Goal: Task Accomplishment & Management: Use online tool/utility

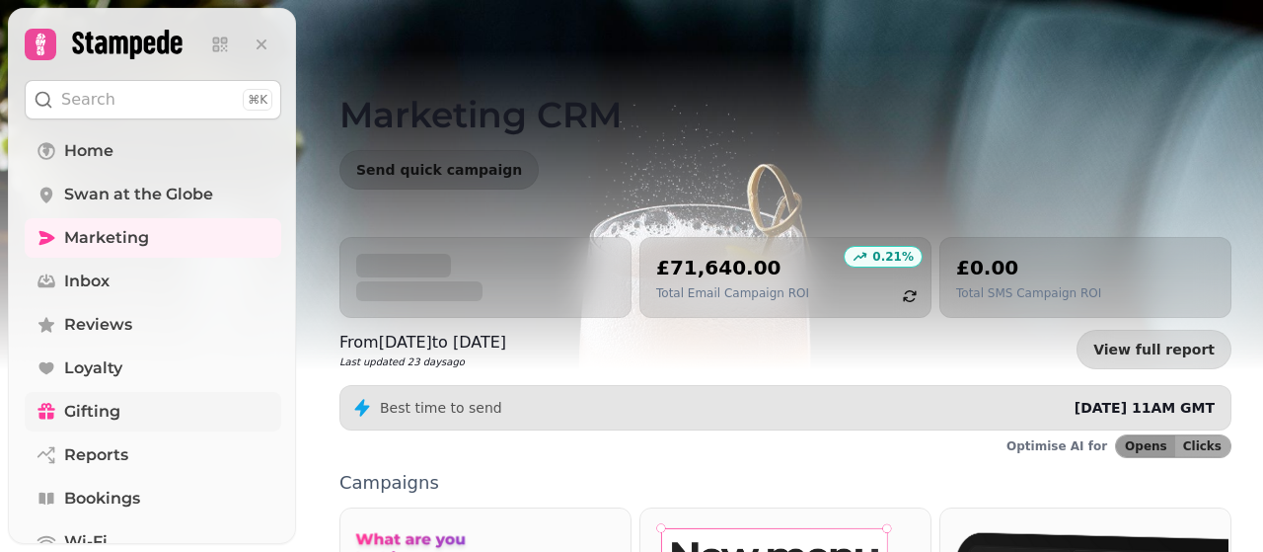
scroll to position [401, 0]
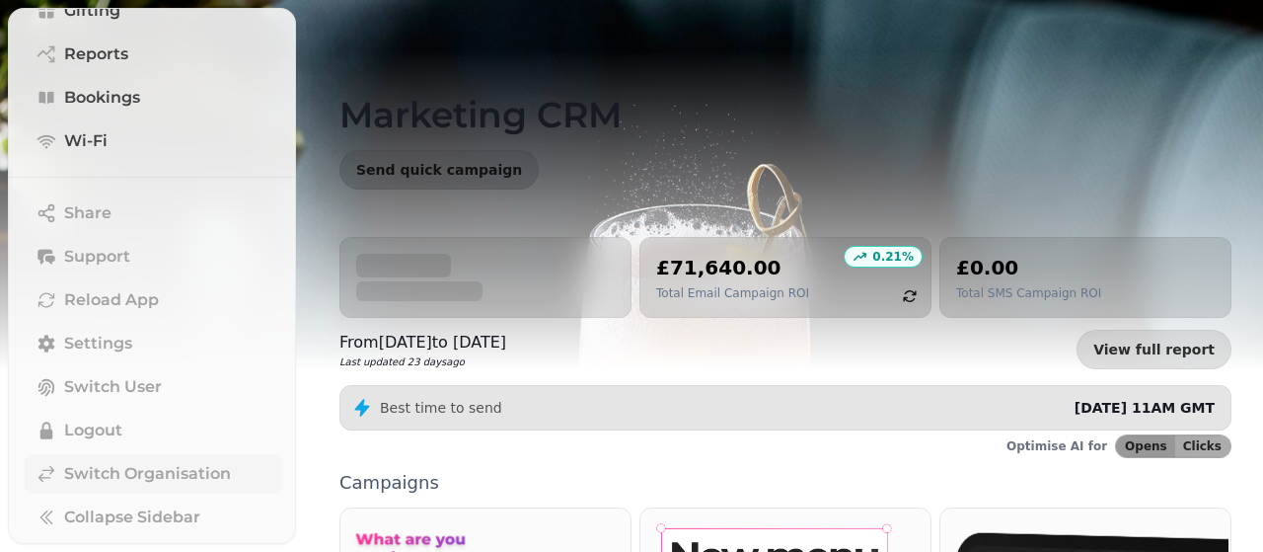
click at [122, 475] on span "Switch Organisation" at bounding box center [147, 474] width 167 height 24
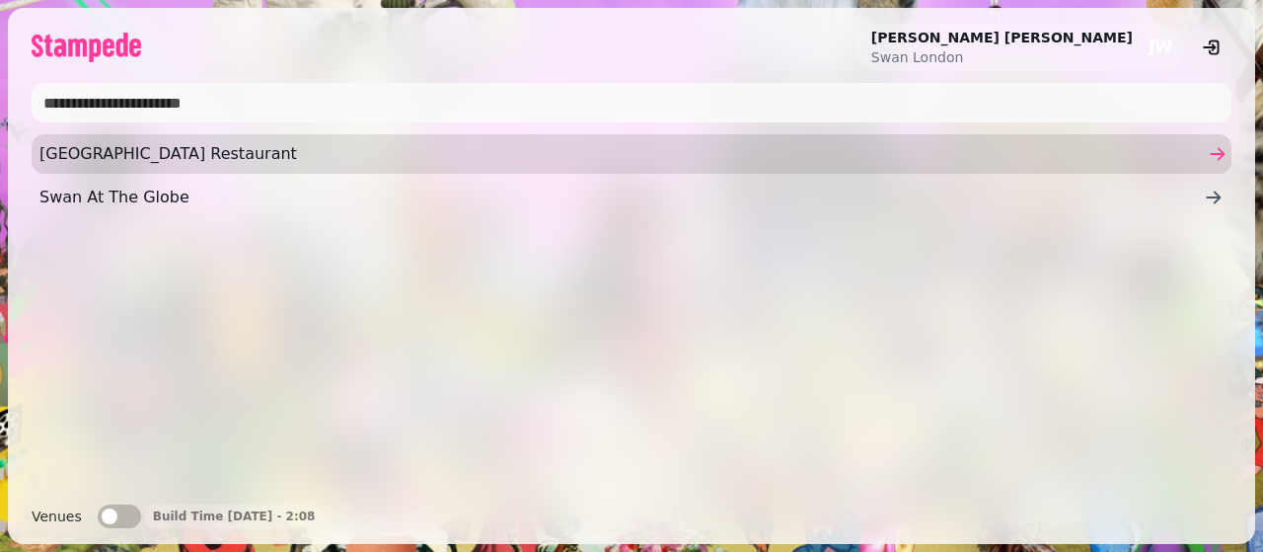
click at [203, 151] on span "[GEOGRAPHIC_DATA] Restaurant" at bounding box center [621, 154] width 1165 height 24
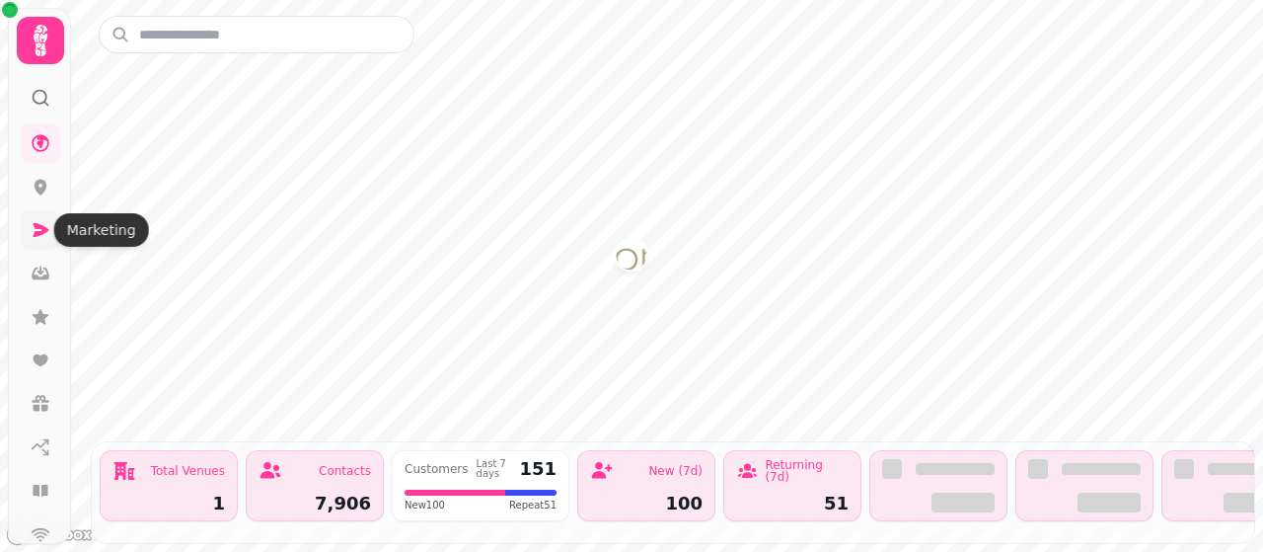
click at [38, 233] on icon at bounding box center [42, 230] width 16 height 14
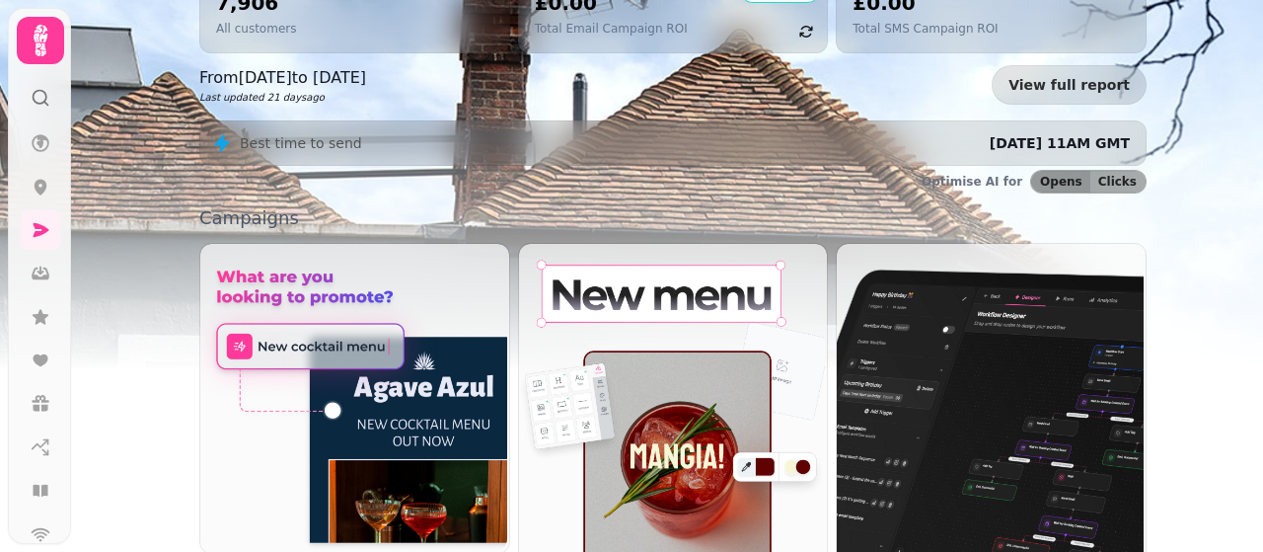
scroll to position [371, 0]
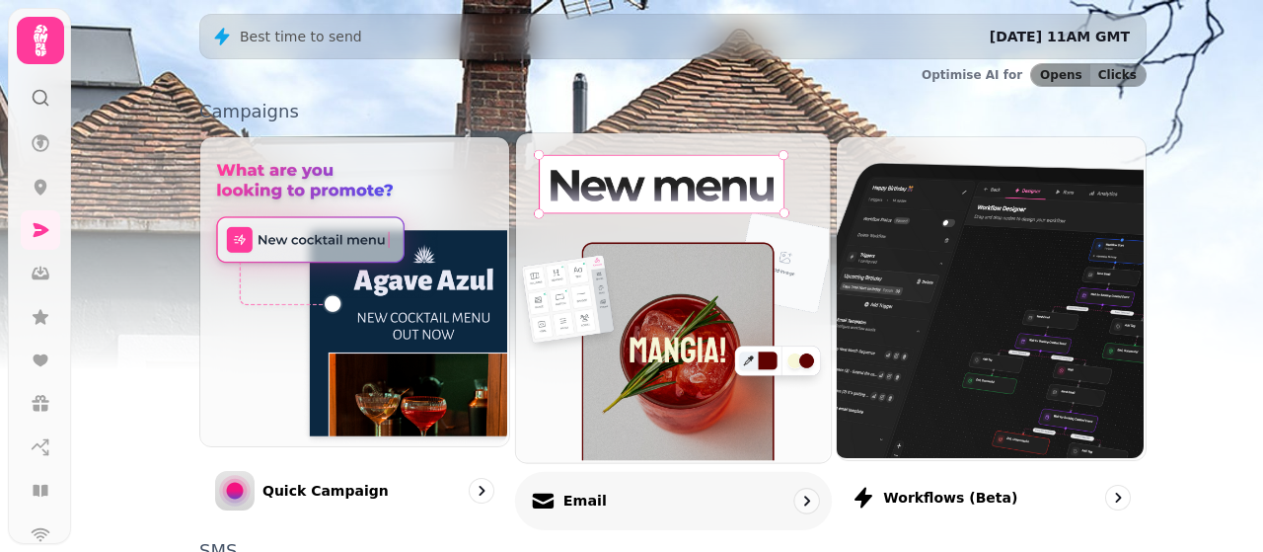
click at [716, 326] on img at bounding box center [670, 295] width 315 height 329
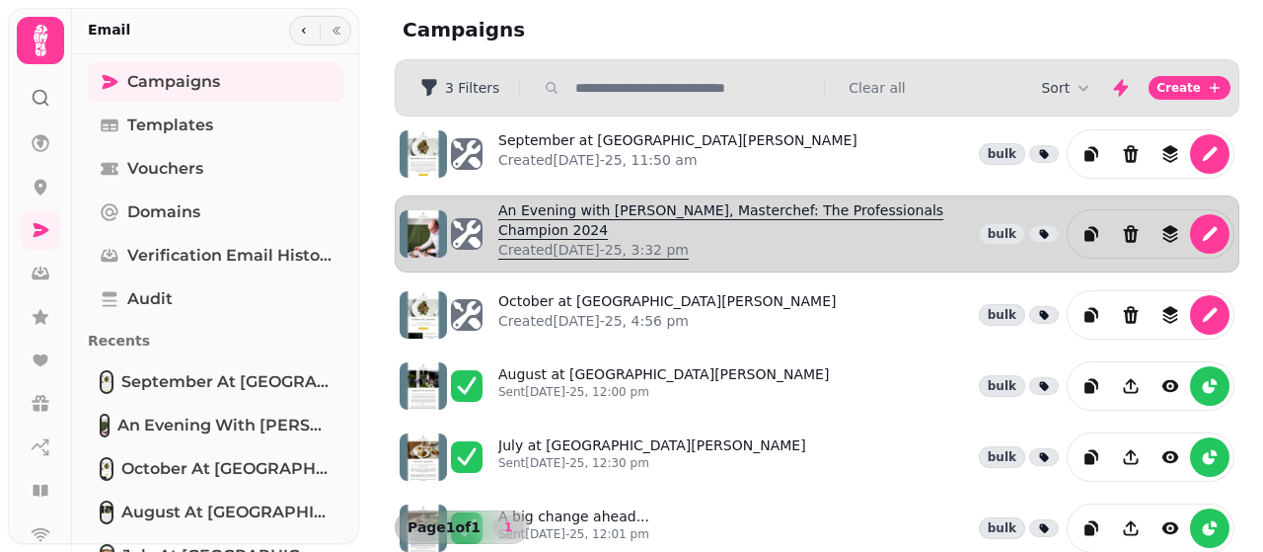
click at [588, 208] on link "An Evening with Dan Merriman, Masterchef: The Professionals Champion 2024 Creat…" at bounding box center [734, 233] width 473 height 67
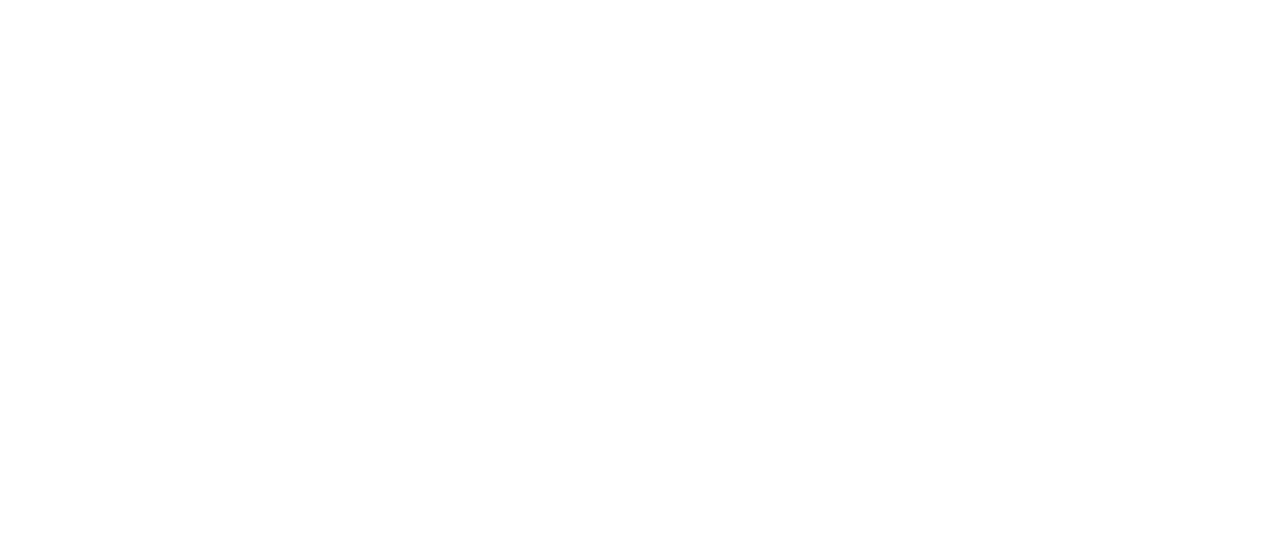
select select "**********"
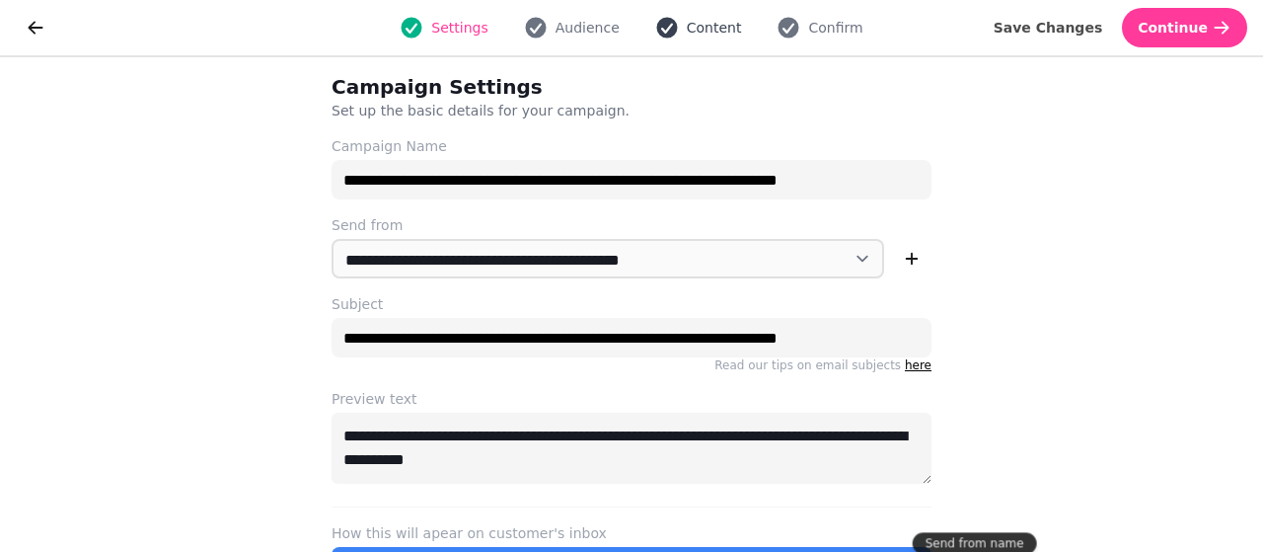
click at [715, 29] on span "Content" at bounding box center [714, 28] width 55 height 20
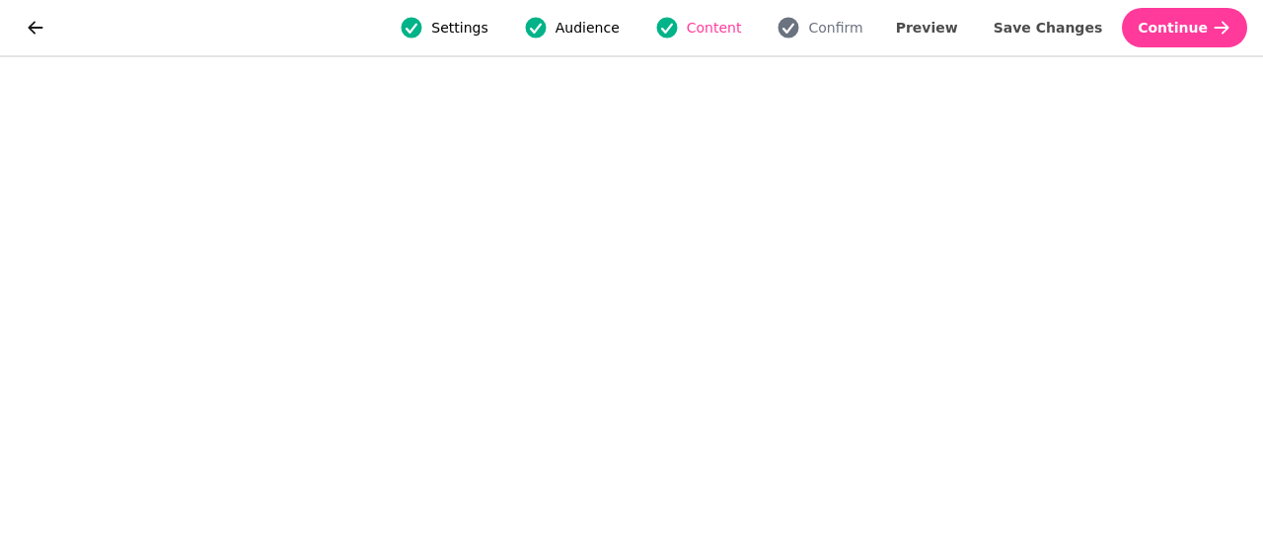
scroll to position [97, 0]
click at [34, 29] on icon "go back" at bounding box center [36, 28] width 20 height 20
click at [33, 33] on icon "go back" at bounding box center [36, 28] width 20 height 20
click at [34, 28] on icon "go back" at bounding box center [36, 27] width 15 height 13
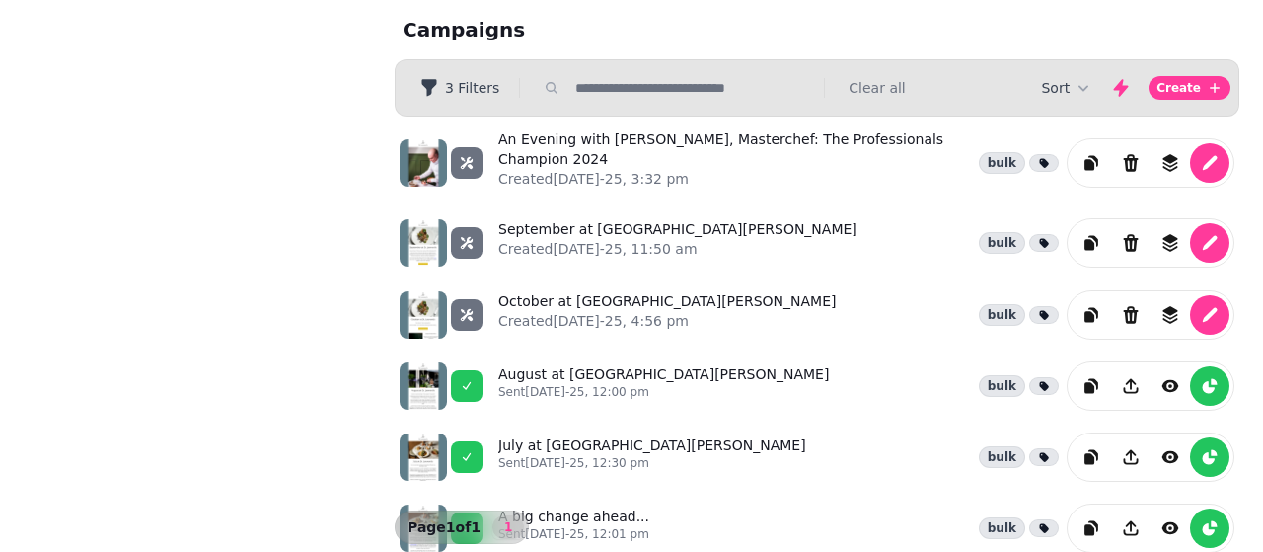
click at [245, 48] on div at bounding box center [183, 205] width 351 height 536
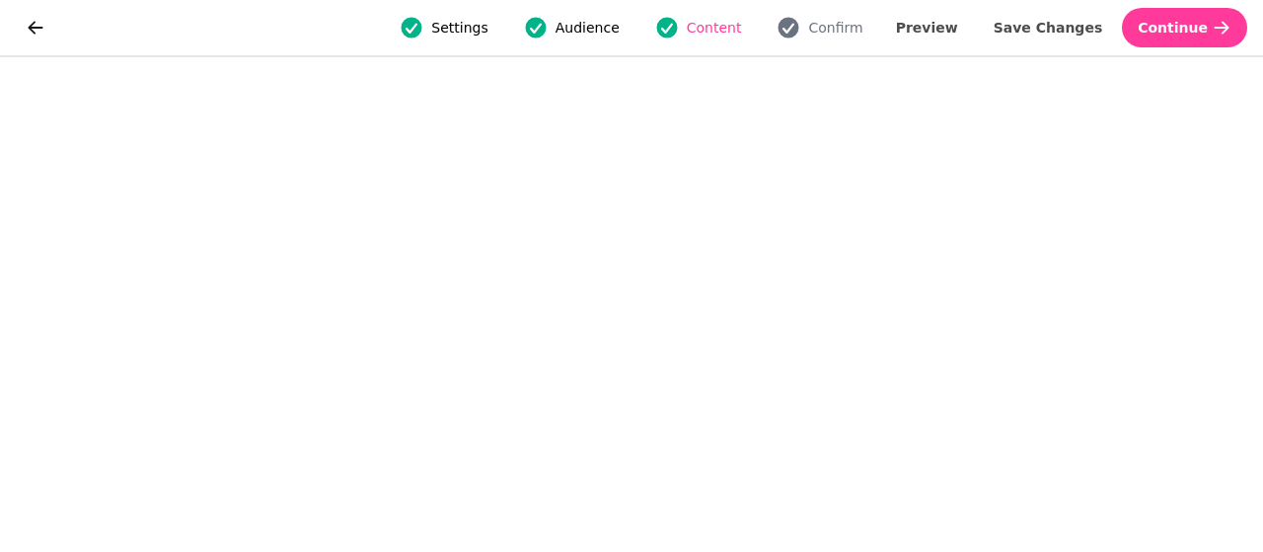
select select "**********"
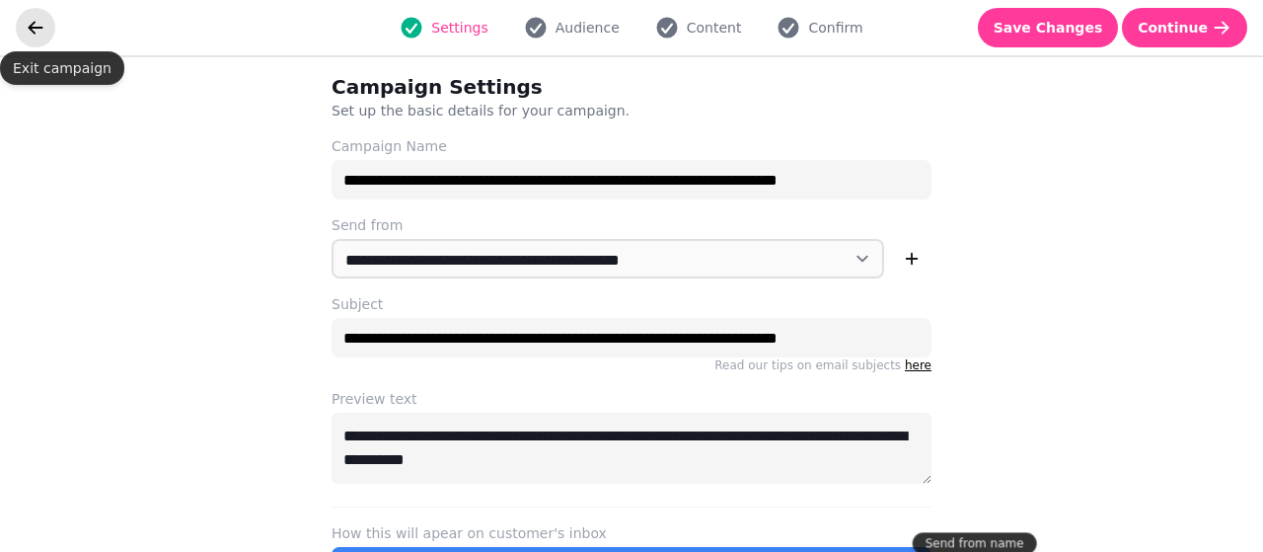
click at [37, 28] on icon "go back" at bounding box center [36, 27] width 15 height 13
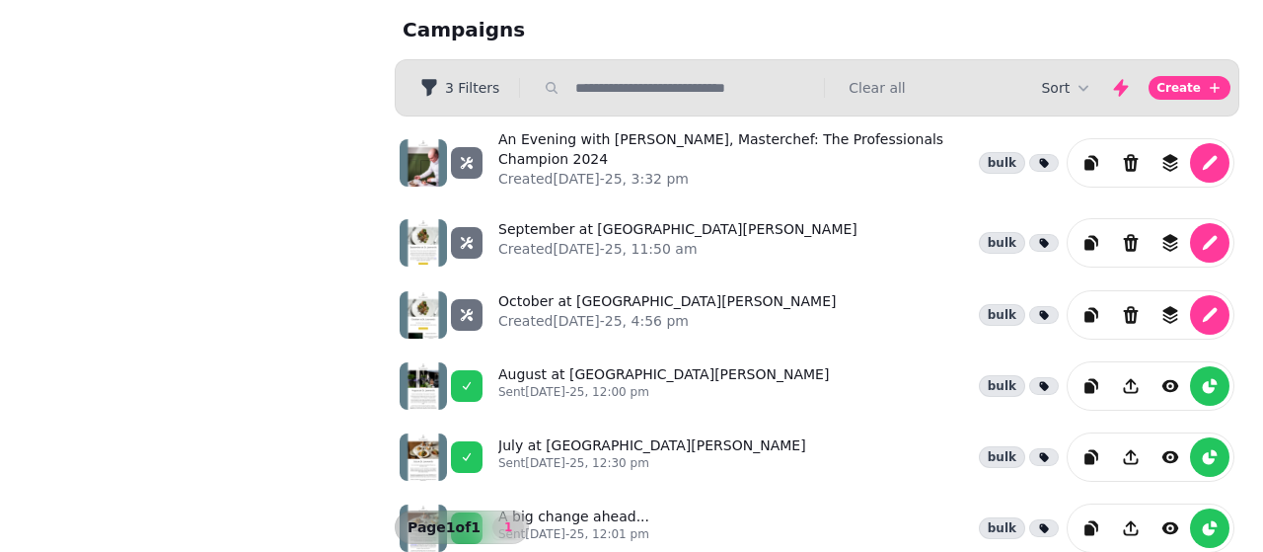
click at [120, 313] on div at bounding box center [183, 205] width 351 height 536
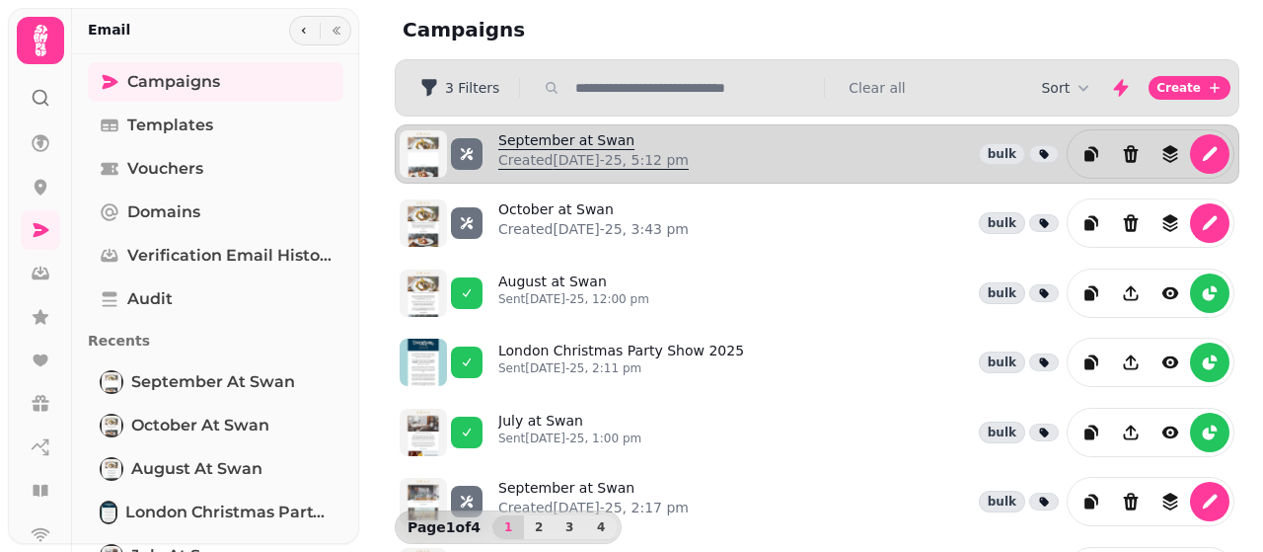
click at [541, 139] on link "September at Swan Created [DATE]-25, 5:12 pm" at bounding box center [593, 153] width 191 height 47
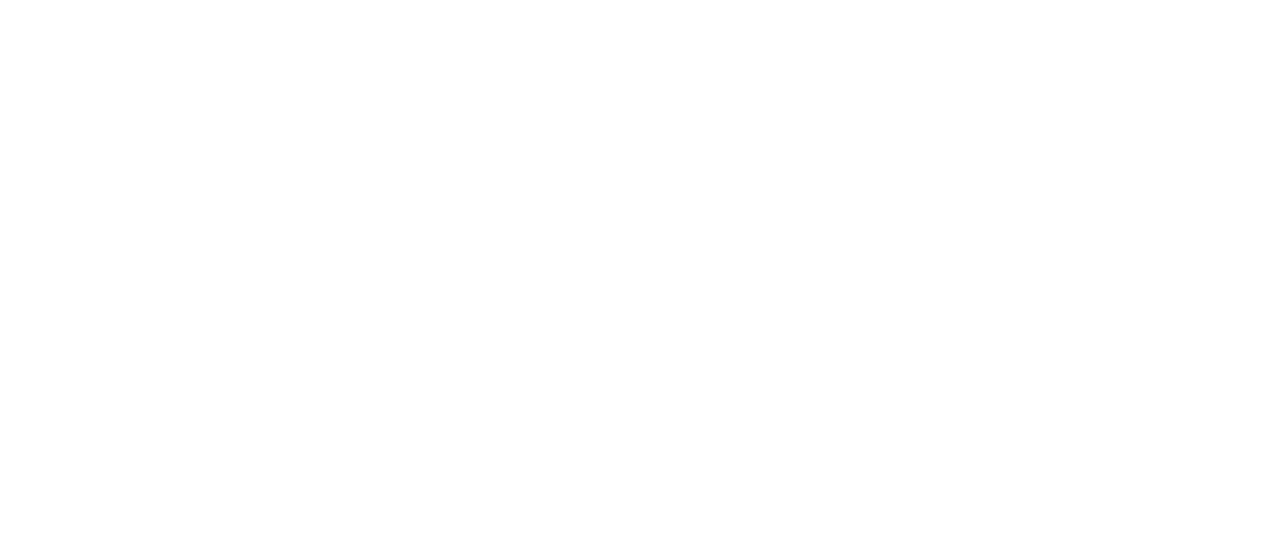
select select "**********"
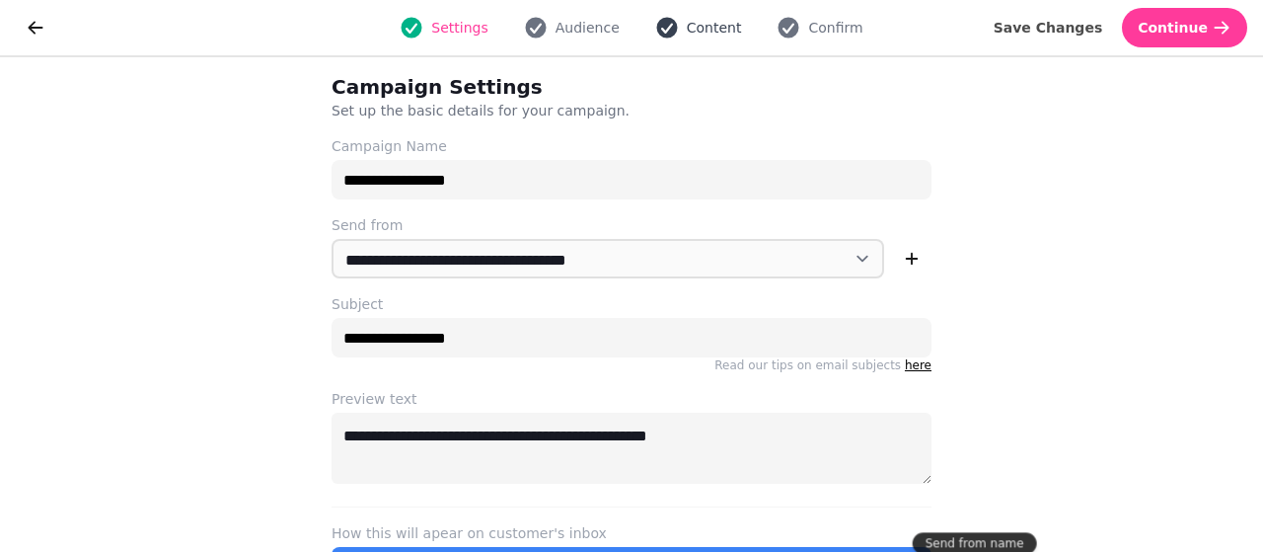
click at [717, 27] on span "Content" at bounding box center [714, 28] width 55 height 20
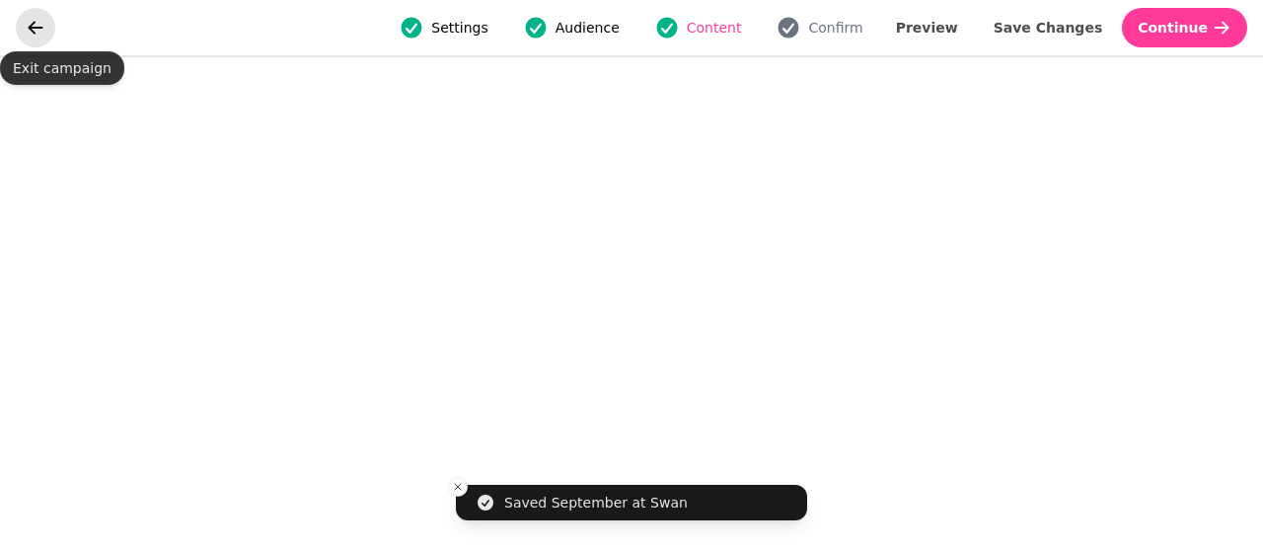
click at [28, 25] on icon "go back" at bounding box center [36, 28] width 20 height 20
